Goal: Information Seeking & Learning: Find specific fact

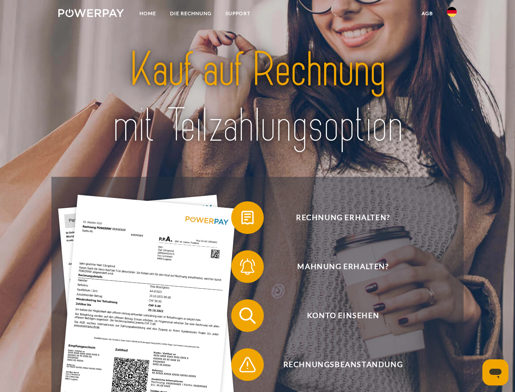
click at [91, 14] on img at bounding box center [91, 13] width 66 height 8
click at [452, 14] on img at bounding box center [452, 12] width 10 height 10
click at [427, 13] on link "agb" at bounding box center [427, 13] width 25 height 15
click at [242, 219] on span at bounding box center [235, 217] width 41 height 41
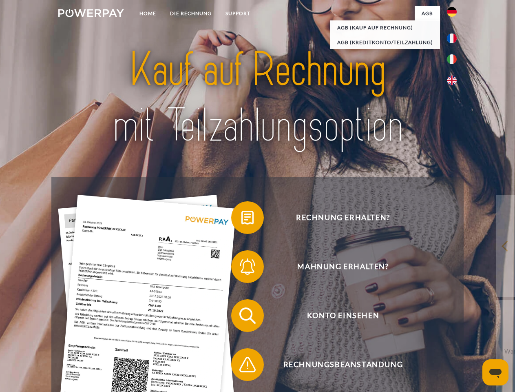
click at [242, 268] on span at bounding box center [235, 266] width 41 height 41
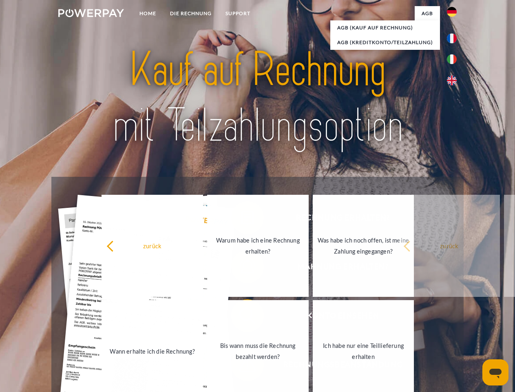
click at [242, 317] on link "Bis wann muss die Rechnung bezahlt werden?" at bounding box center [258, 351] width 102 height 102
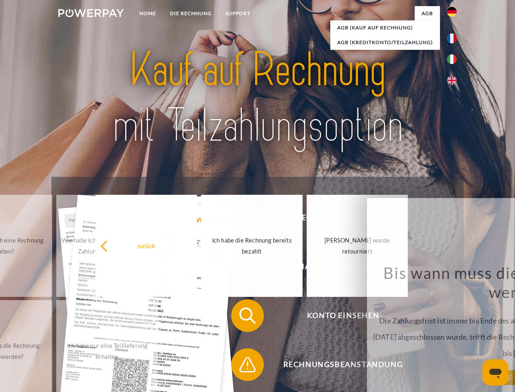
click at [372, 366] on div "Bis wann muss die Rechnung bezahlt werden? Die Zahlungsfrist ist immer bis Ende…" at bounding box center [521, 320] width 298 height 115
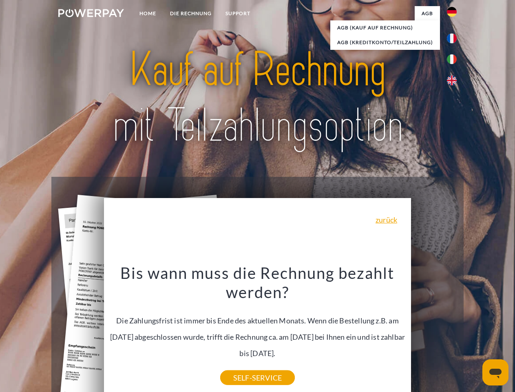
click at [496, 372] on icon "Messaging-Fenster öffnen" at bounding box center [496, 373] width 12 height 10
